Goal: Task Accomplishment & Management: Manage account settings

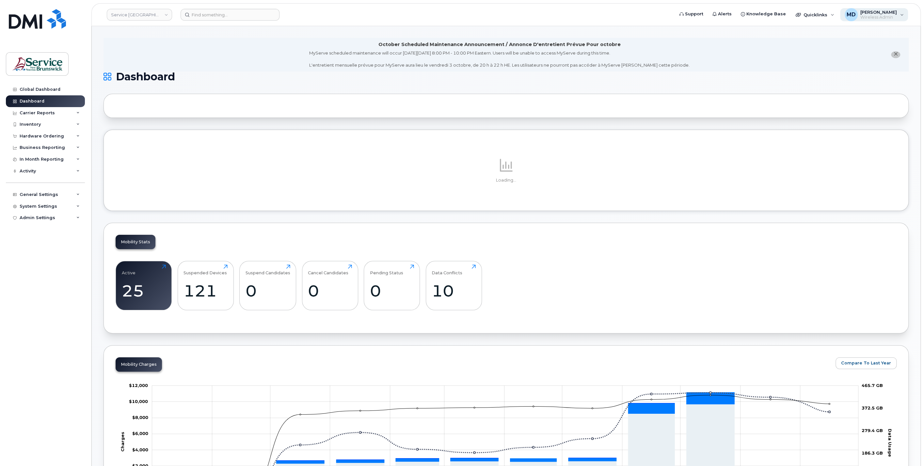
click at [872, 14] on span "[PERSON_NAME]" at bounding box center [878, 11] width 37 height 5
click at [839, 120] on div "Sign out" at bounding box center [861, 120] width 94 height 12
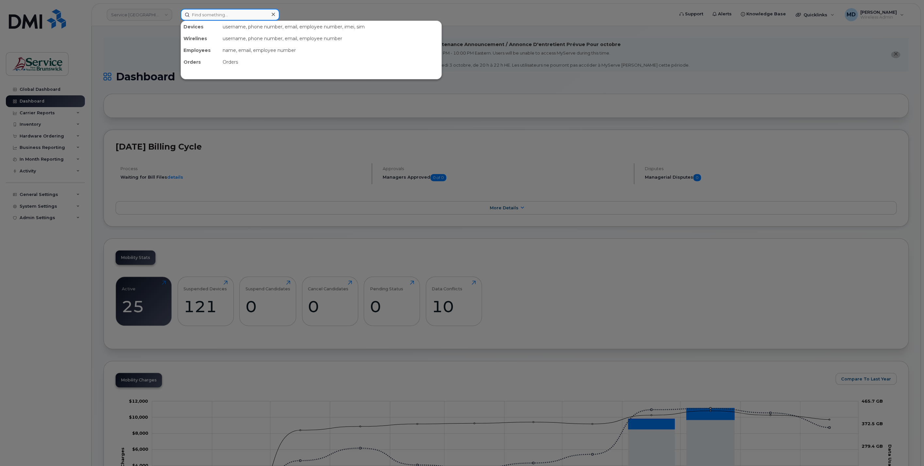
click at [225, 12] on input at bounding box center [230, 15] width 99 height 12
paste input "301720"
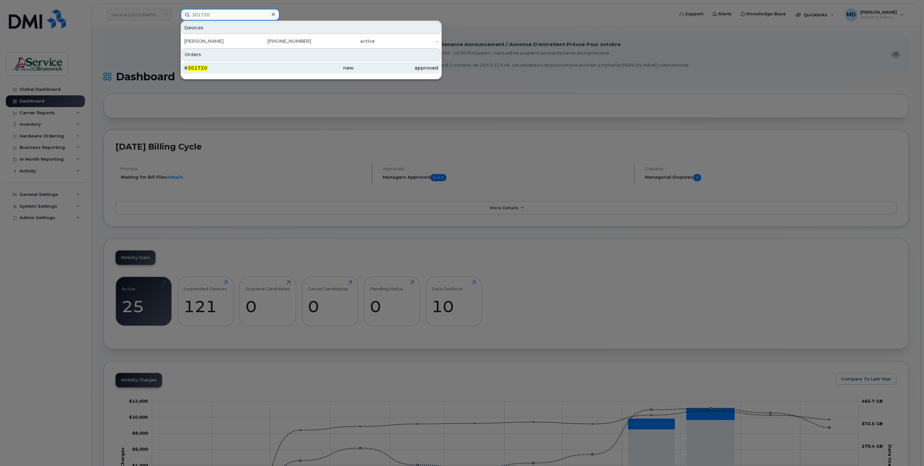
type input "301720"
click at [207, 68] on div "# 301720" at bounding box center [226, 68] width 85 height 7
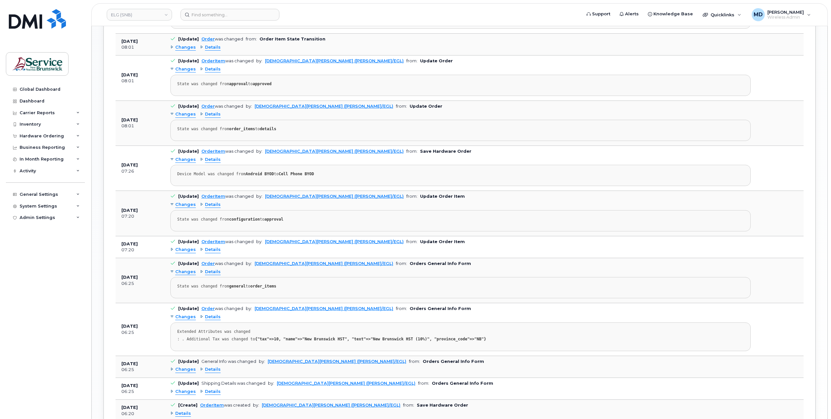
scroll to position [857, 0]
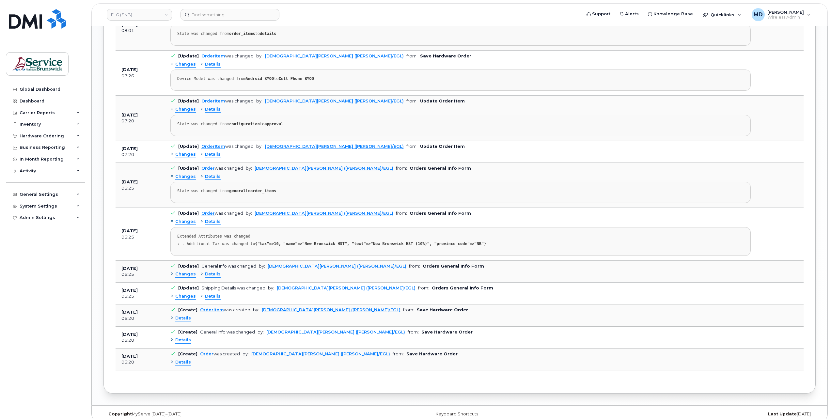
click at [184, 337] on span "Details" at bounding box center [183, 340] width 16 height 6
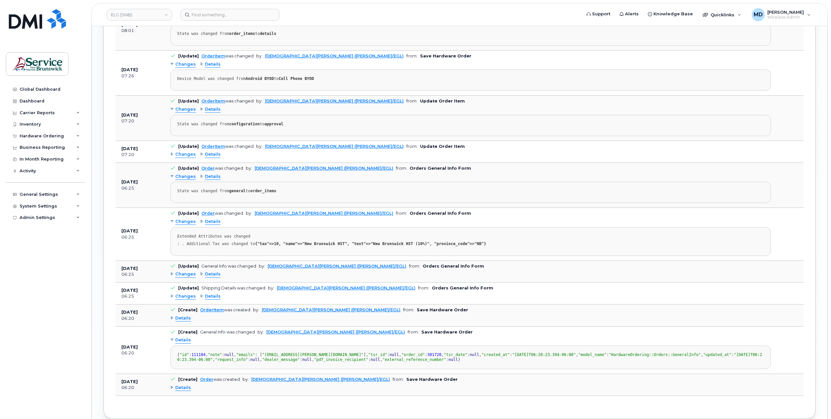
scroll to position [956, 0]
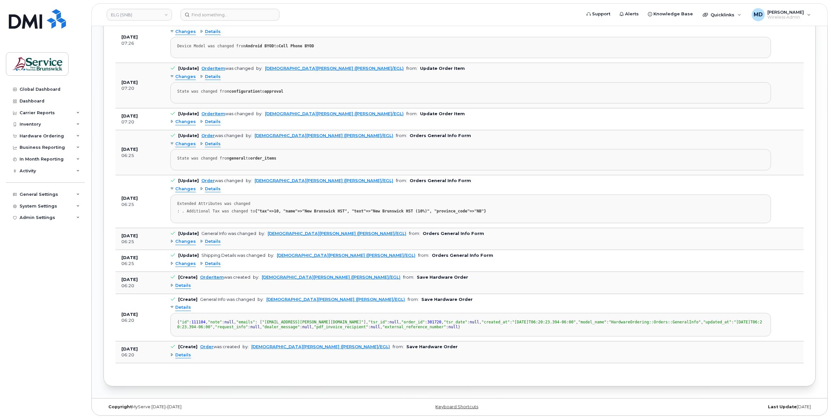
click at [183, 283] on span "Details" at bounding box center [183, 286] width 16 height 6
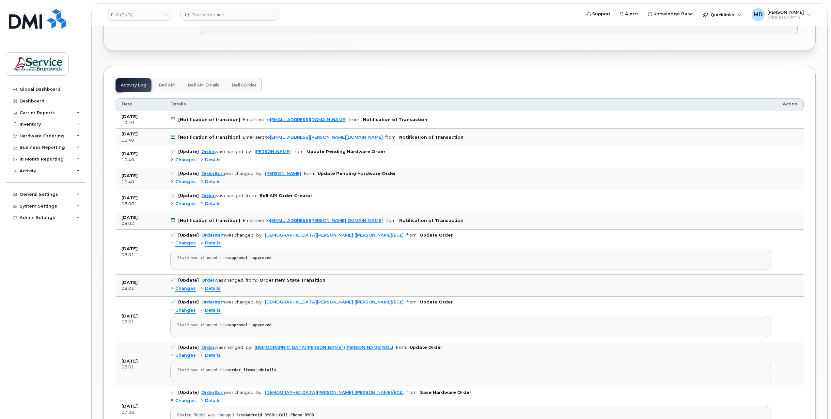
scroll to position [194, 0]
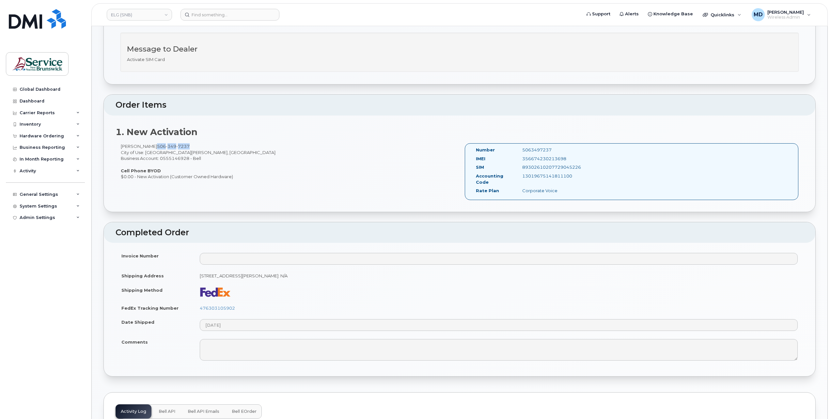
drag, startPoint x: 186, startPoint y: 145, endPoint x: 153, endPoint y: 146, distance: 32.7
click at [157, 146] on span "506 349 7237" at bounding box center [173, 146] width 33 height 5
copy span "506 349 7237"
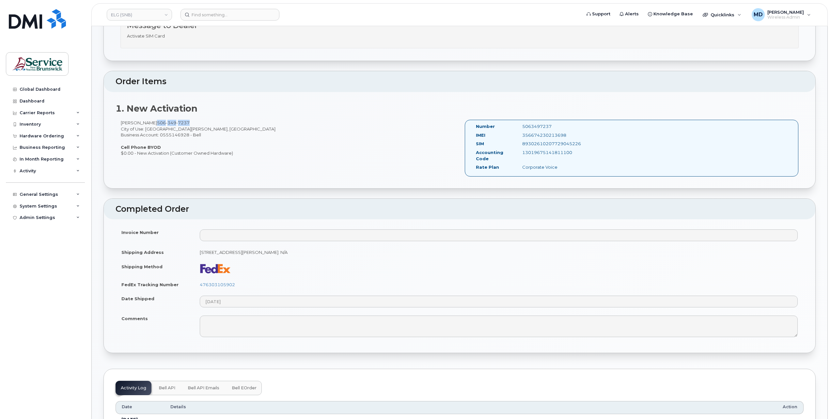
scroll to position [0, 0]
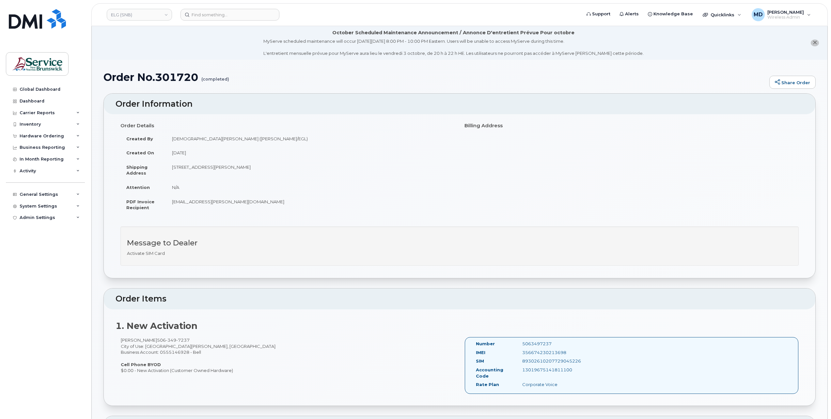
click at [545, 343] on div "5063497237" at bounding box center [550, 344] width 65 height 6
copy div "5063497237"
click at [204, 15] on input at bounding box center [230, 15] width 99 height 12
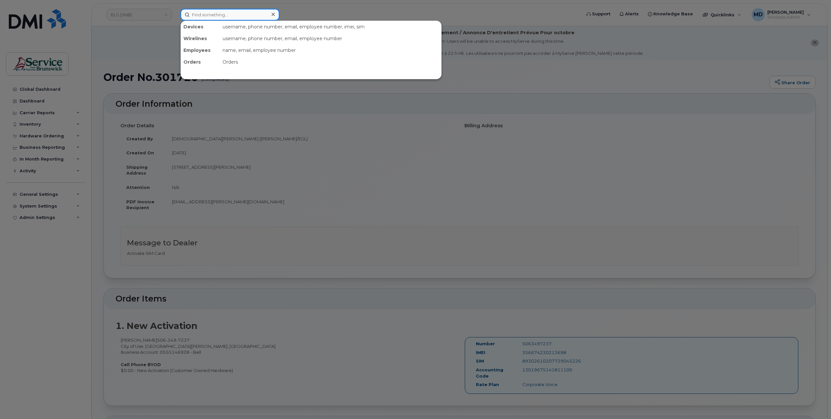
paste input "5063497237"
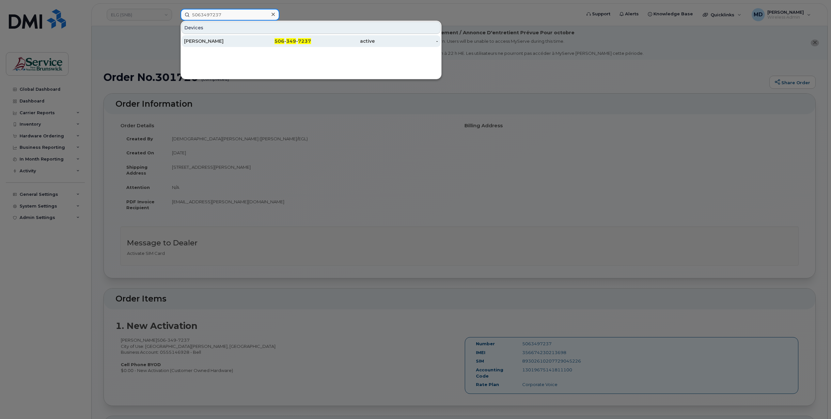
type input "5063497237"
click at [211, 40] on div "[PERSON_NAME]" at bounding box center [216, 41] width 64 height 7
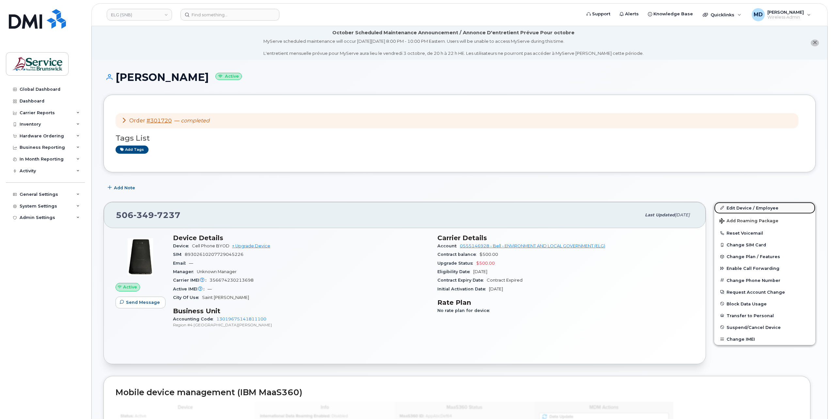
click at [745, 209] on link "Edit Device / Employee" at bounding box center [764, 208] width 101 height 12
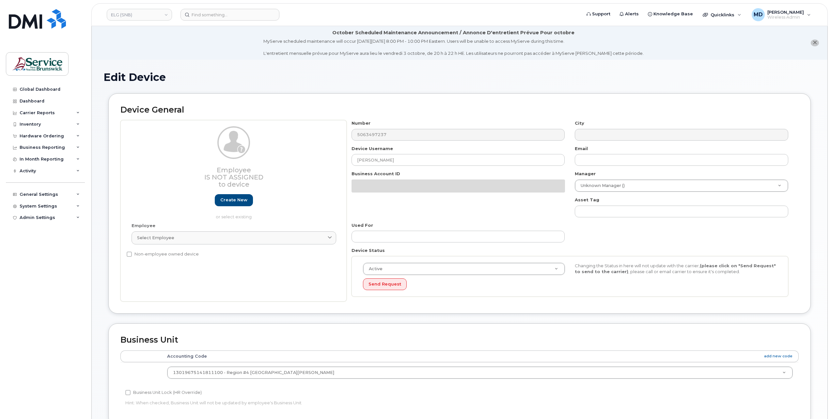
select select "35848228"
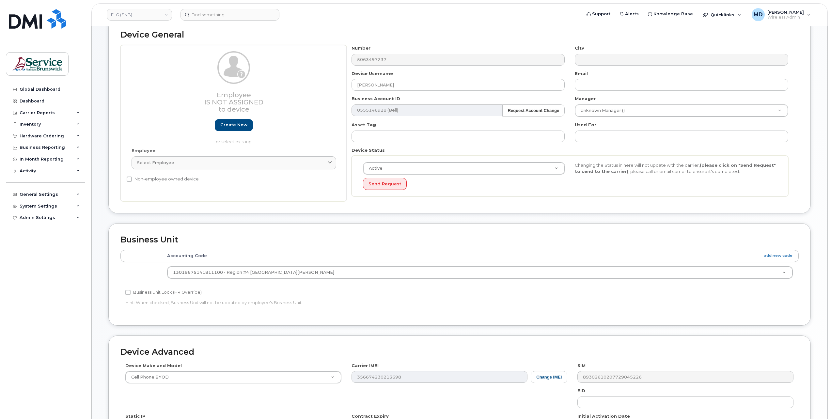
scroll to position [184, 0]
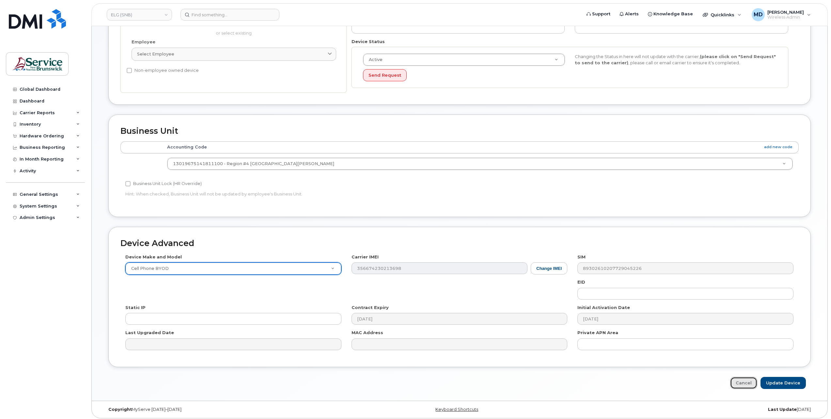
click at [749, 380] on link "Cancel" at bounding box center [743, 383] width 27 height 12
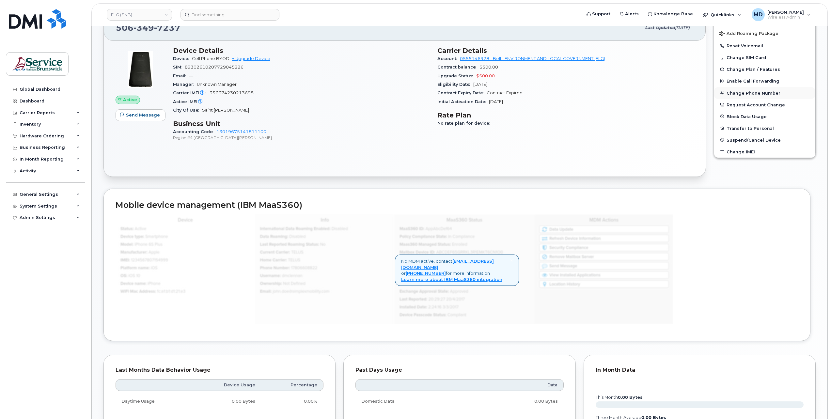
scroll to position [79, 0]
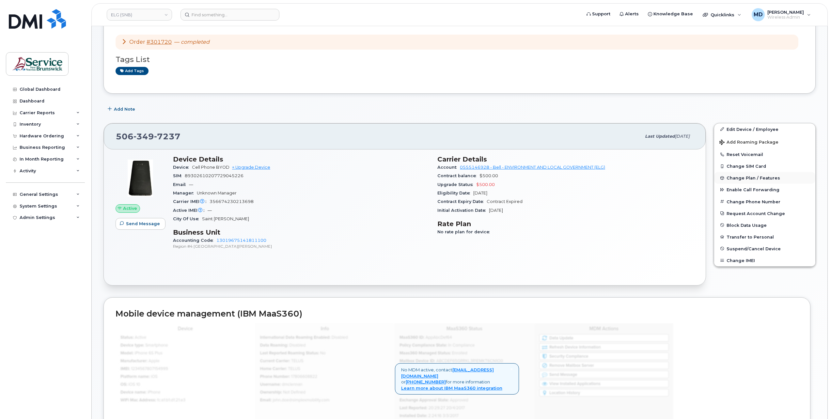
click at [762, 176] on span "Change Plan / Features" at bounding box center [754, 178] width 54 height 5
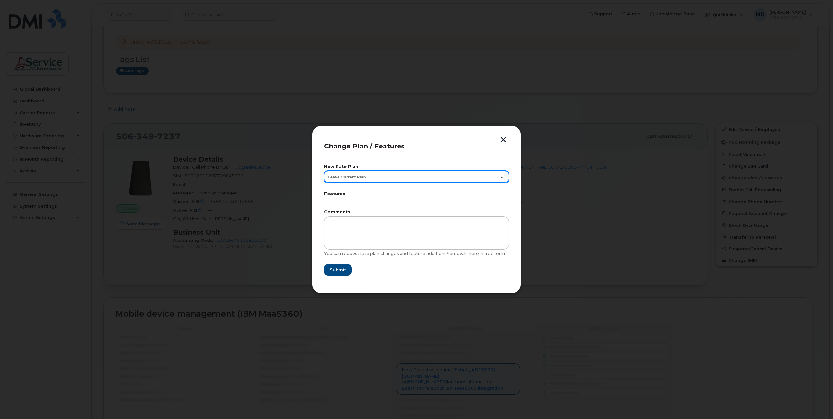
click at [395, 179] on select "Leave Current Plan Corporate Voice" at bounding box center [416, 177] width 185 height 12
click at [394, 179] on select "Leave Current Plan Corporate Voice" at bounding box center [416, 177] width 185 height 12
select select "6190546"
click at [324, 171] on select "Leave Current Plan Corporate Voice" at bounding box center [416, 177] width 185 height 12
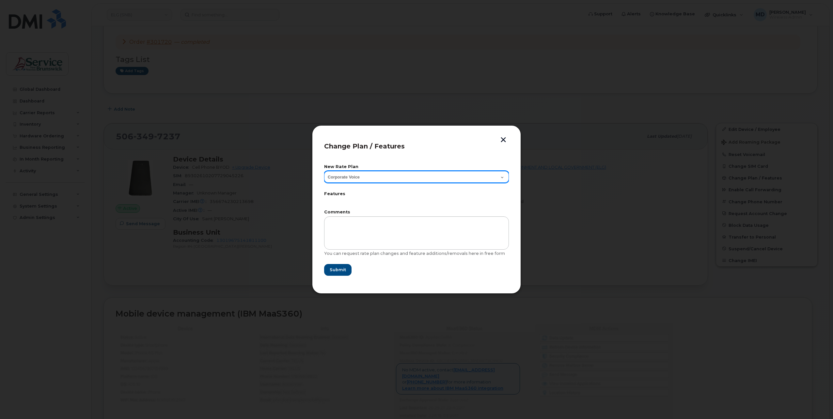
click at [392, 177] on select "Leave Current Plan Corporate Voice" at bounding box center [416, 177] width 185 height 12
click at [380, 208] on form "New Rate Plan Leave Current Plan Corporate Voice Features Comments You can requ…" at bounding box center [416, 220] width 185 height 111
click at [503, 142] on button "button" at bounding box center [504, 140] width 10 height 7
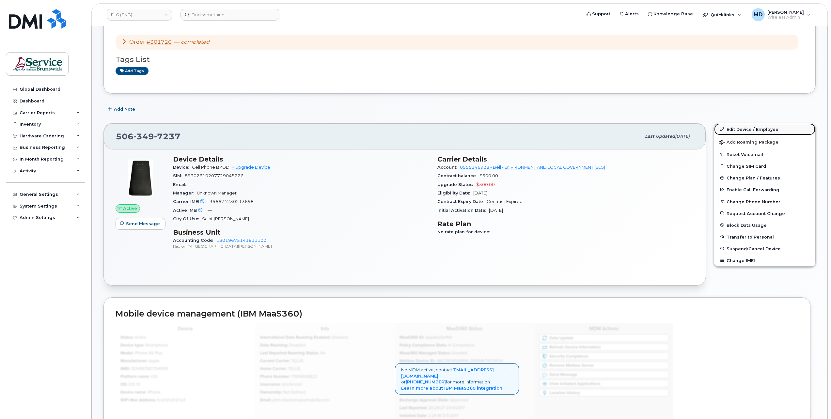
drag, startPoint x: 761, startPoint y: 127, endPoint x: 756, endPoint y: 127, distance: 5.3
click at [761, 127] on link "Edit Device / Employee" at bounding box center [764, 129] width 101 height 12
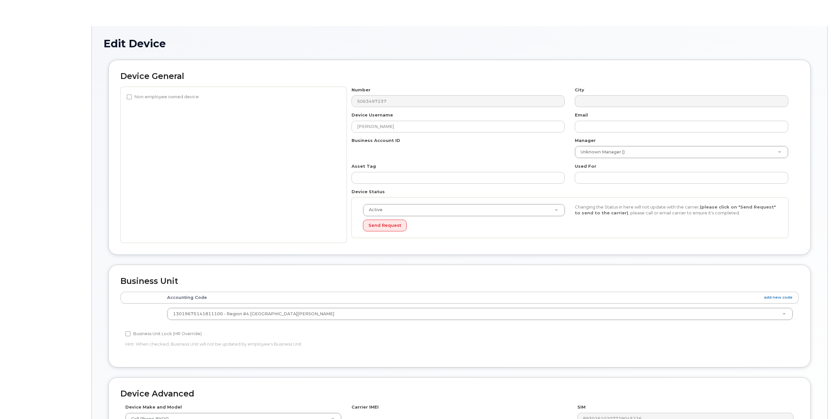
select select "35848228"
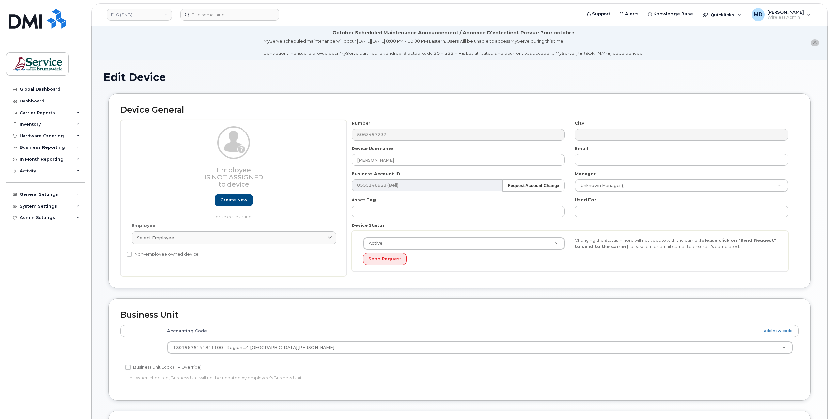
scroll to position [109, 0]
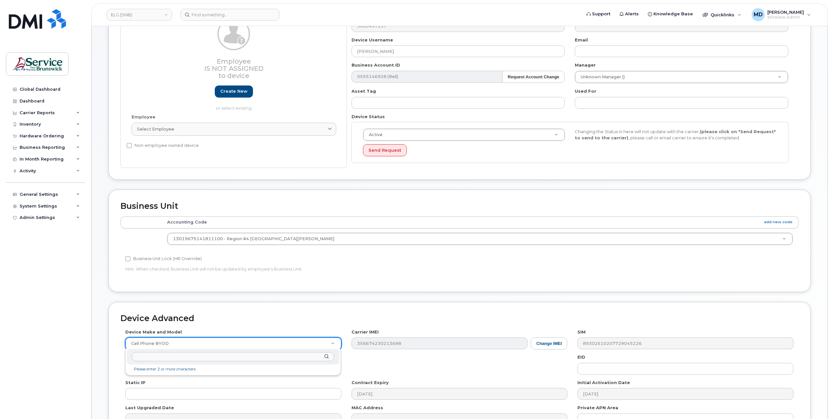
click at [221, 359] on input "text" at bounding box center [233, 356] width 202 height 9
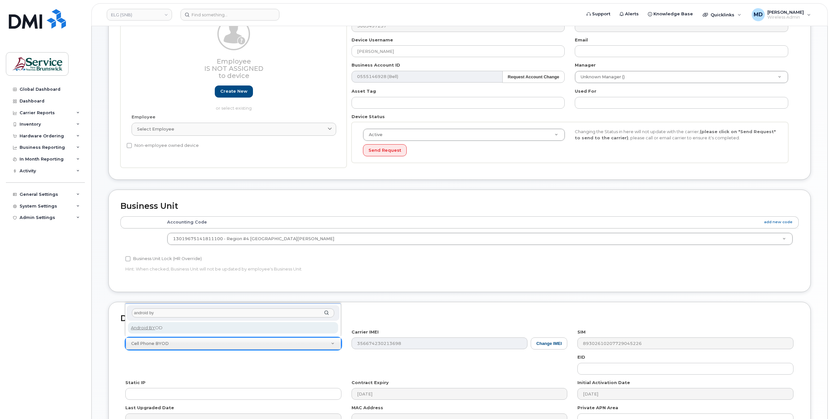
type input "android by"
select select "2422"
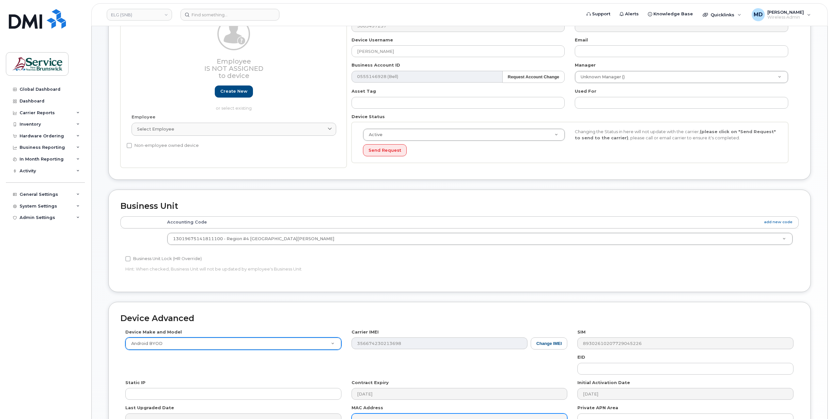
scroll to position [184, 0]
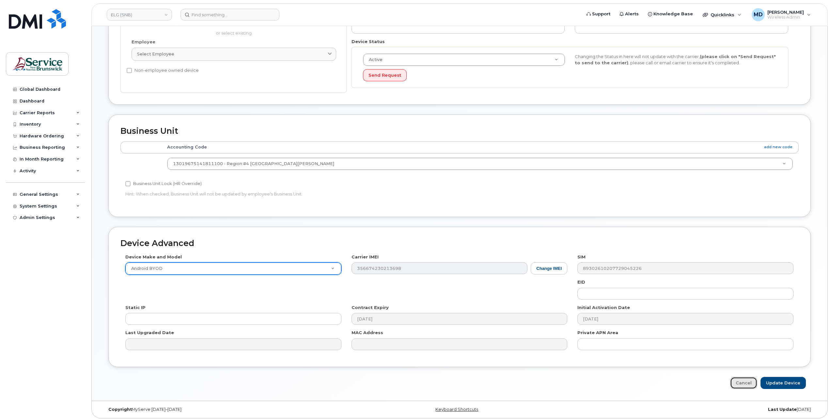
click at [744, 383] on link "Cancel" at bounding box center [743, 383] width 27 height 12
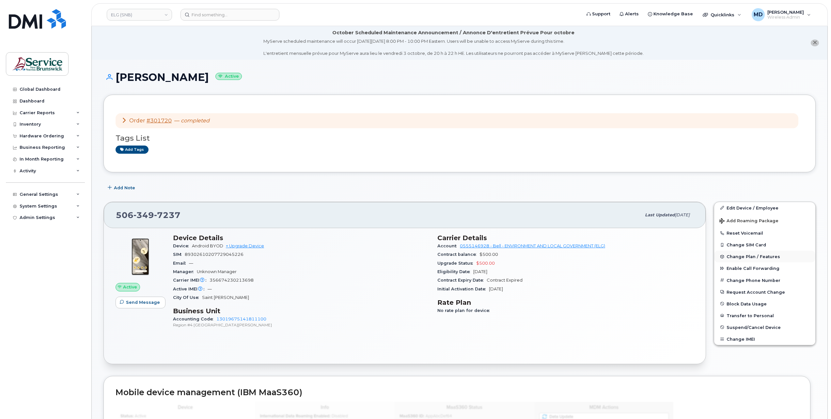
click at [760, 257] on span "Change Plan / Features" at bounding box center [754, 256] width 54 height 5
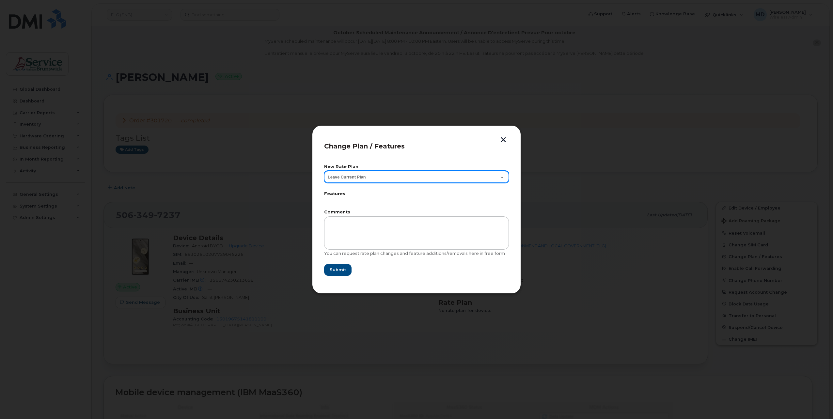
click at [388, 180] on select "Leave Current Plan Corporate Voice GNB BYOD Smartphone Flex 30D" at bounding box center [416, 177] width 185 height 12
click at [504, 141] on button "button" at bounding box center [504, 140] width 10 height 7
